Goal: Information Seeking & Learning: Learn about a topic

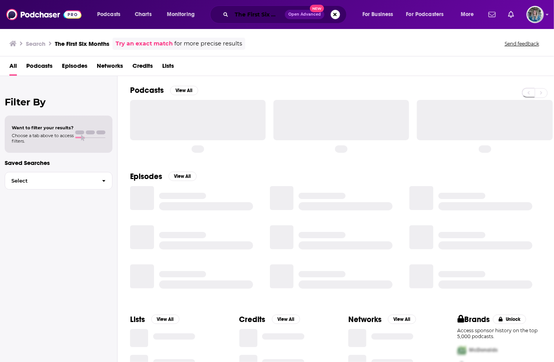
click at [263, 16] on input "The First Six Months" at bounding box center [258, 14] width 53 height 13
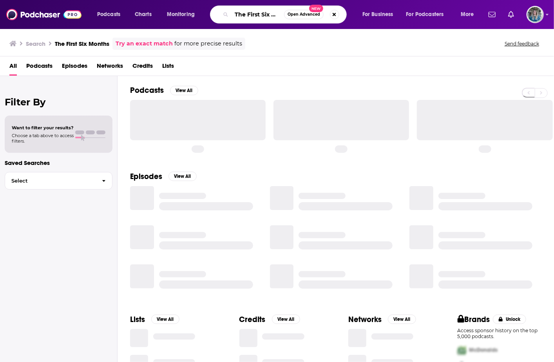
click at [263, 16] on input "The First Six Months" at bounding box center [258, 14] width 53 height 13
paste input "• Leadership Biz Café podcast"
type input "• Leadership Biz Café podcast"
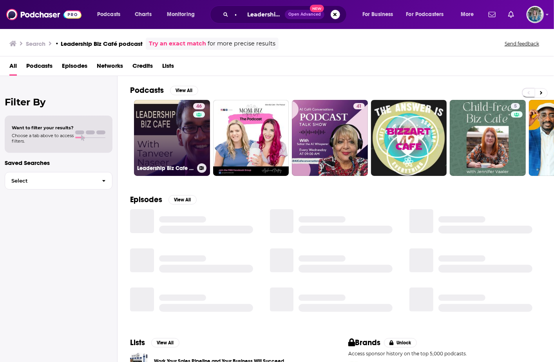
click at [163, 129] on link "46 Leadership Biz Cafe with [PERSON_NAME]" at bounding box center [172, 138] width 76 height 76
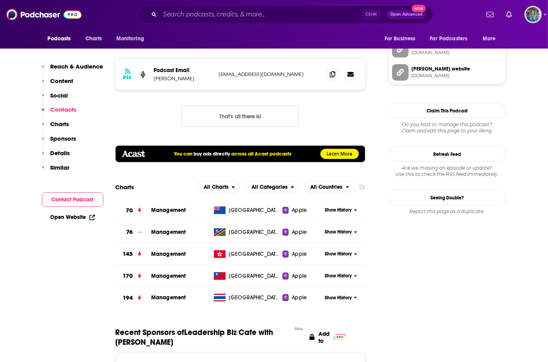
scroll to position [823, 0]
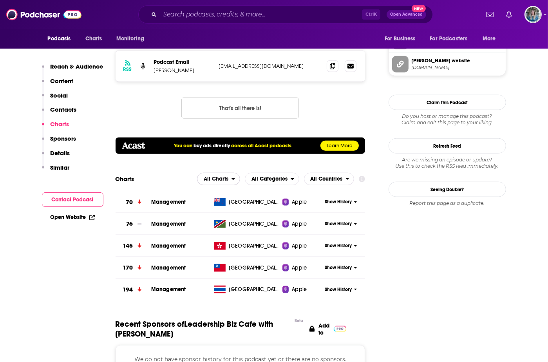
click at [215, 176] on span "All Charts" at bounding box center [216, 178] width 25 height 5
click at [273, 176] on span "All Categories" at bounding box center [270, 178] width 36 height 5
click at [274, 210] on span "Business / Management" at bounding box center [278, 212] width 56 height 5
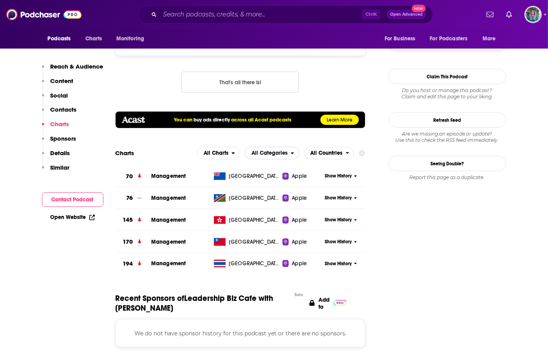
scroll to position [862, 0]
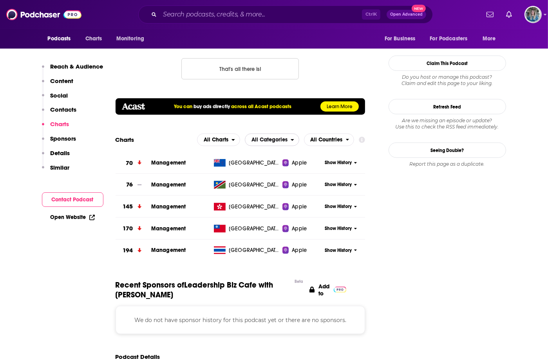
click at [281, 133] on span "All Categories" at bounding box center [267, 139] width 45 height 13
click at [282, 171] on span "Business / Management" at bounding box center [278, 173] width 56 height 5
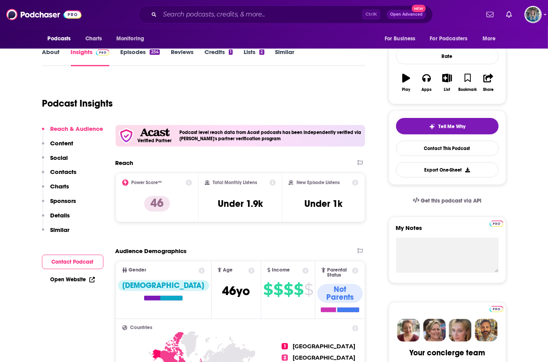
scroll to position [25, 0]
